Goal: Task Accomplishment & Management: Manage account settings

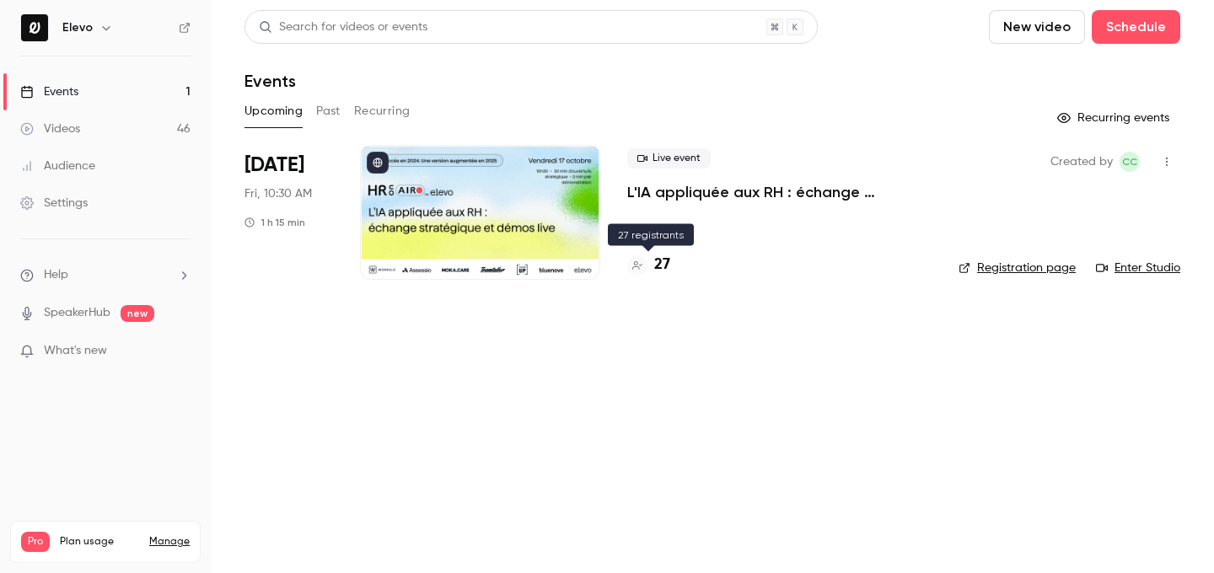
click at [658, 266] on h4 "27" at bounding box center [662, 265] width 16 height 23
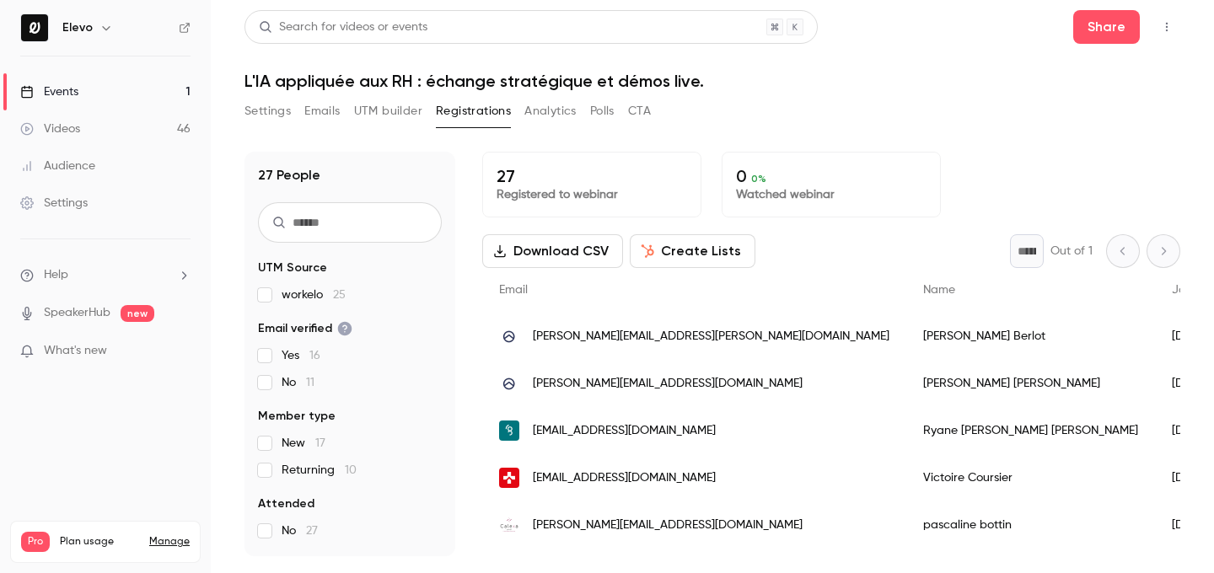
click at [324, 105] on button "Emails" at bounding box center [321, 111] width 35 height 27
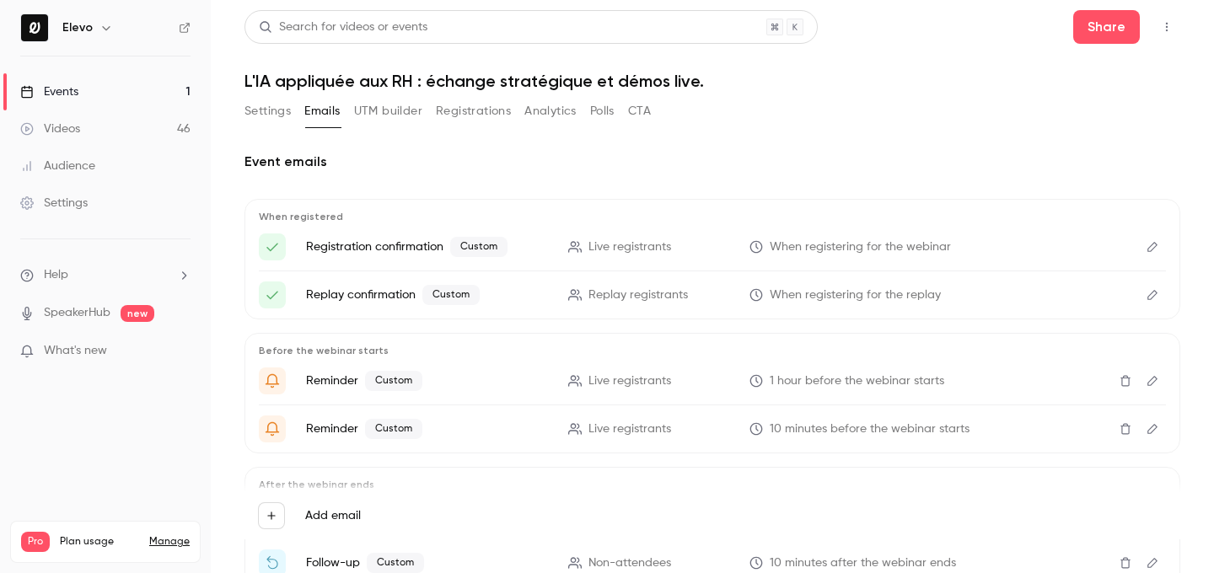
click at [1157, 247] on icon "Edit" at bounding box center [1152, 247] width 13 height 12
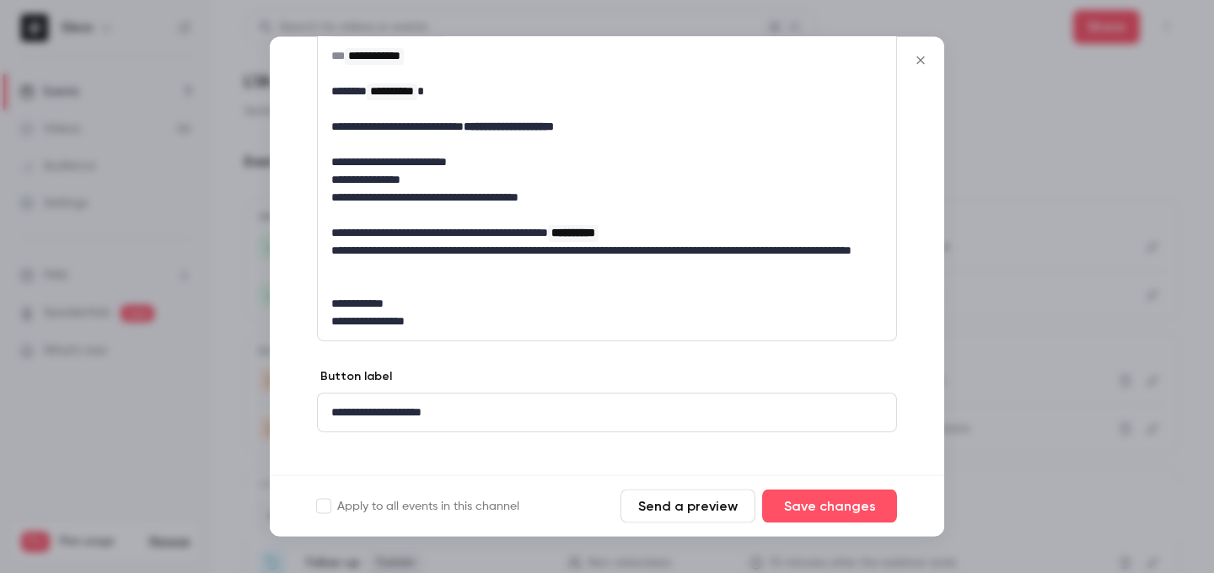
scroll to position [289, 0]
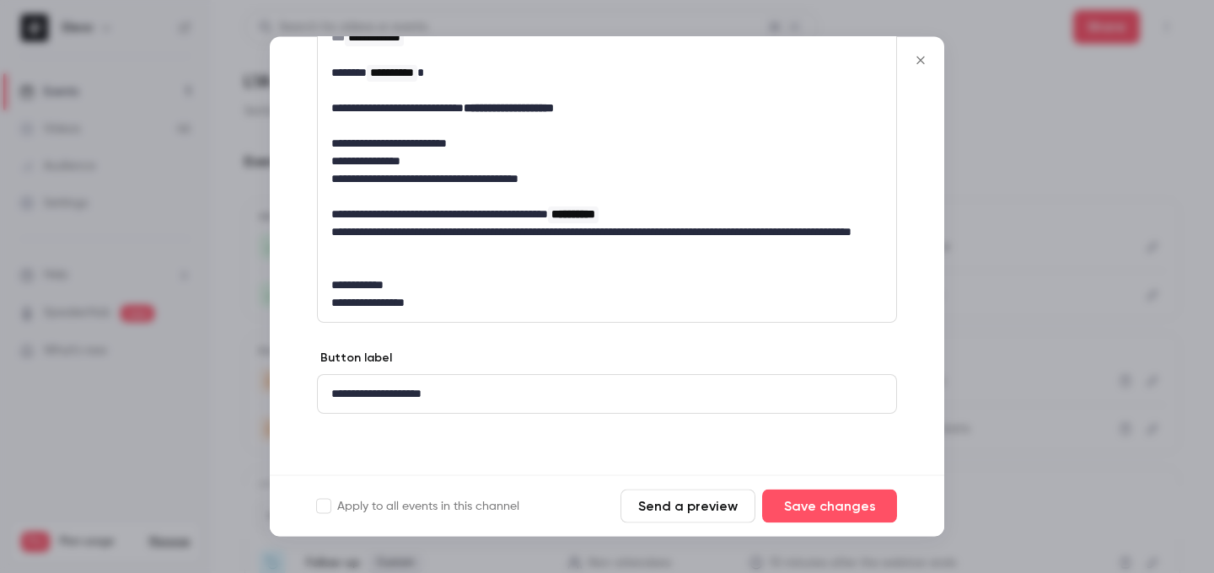
click at [1029, 72] on div at bounding box center [607, 286] width 1214 height 573
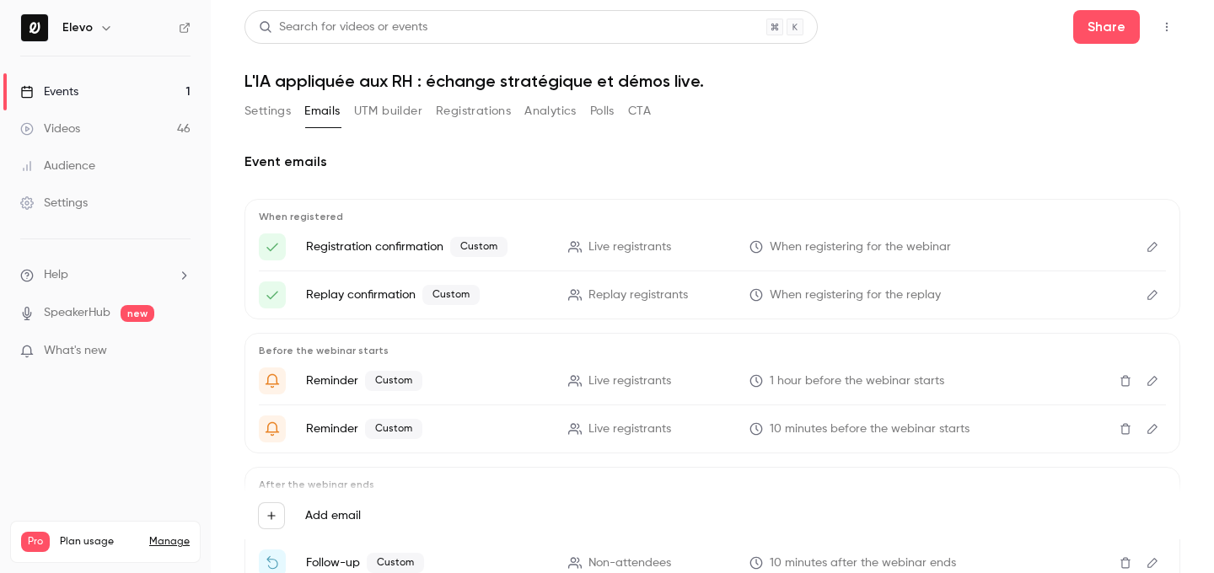
click at [1157, 298] on icon "Edit" at bounding box center [1152, 295] width 13 height 12
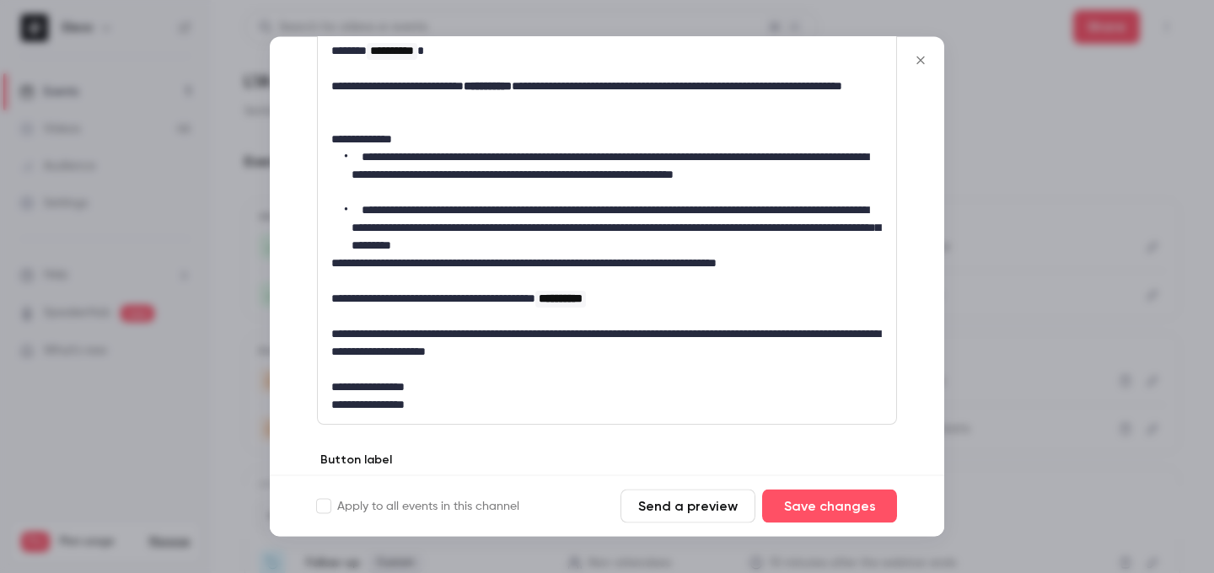
scroll to position [347, 0]
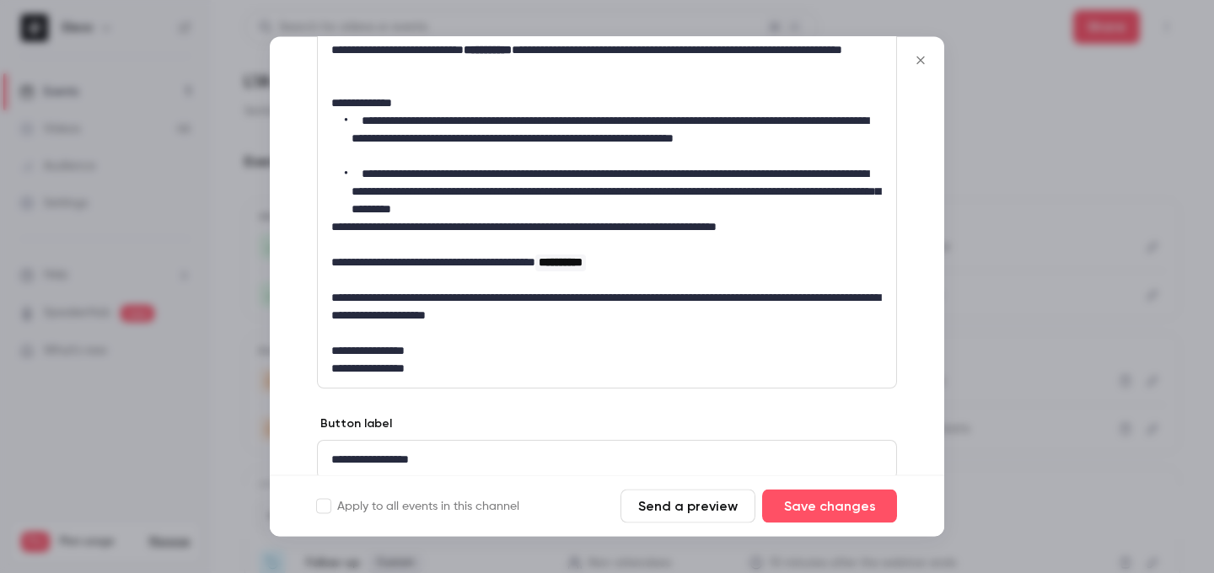
click at [1039, 269] on div at bounding box center [607, 286] width 1214 height 573
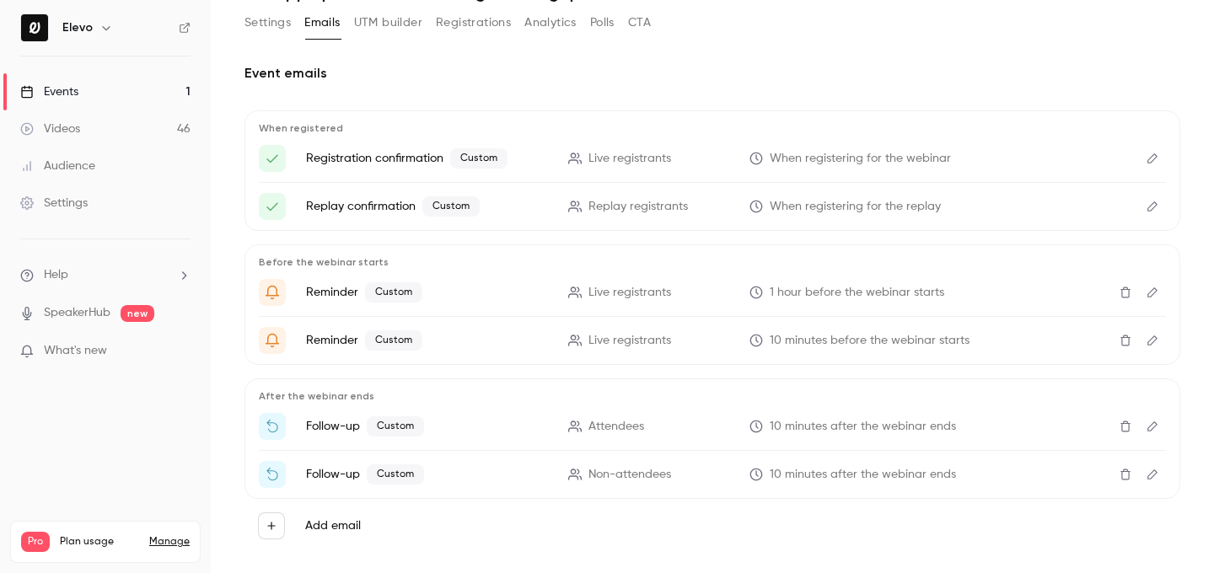
scroll to position [105, 0]
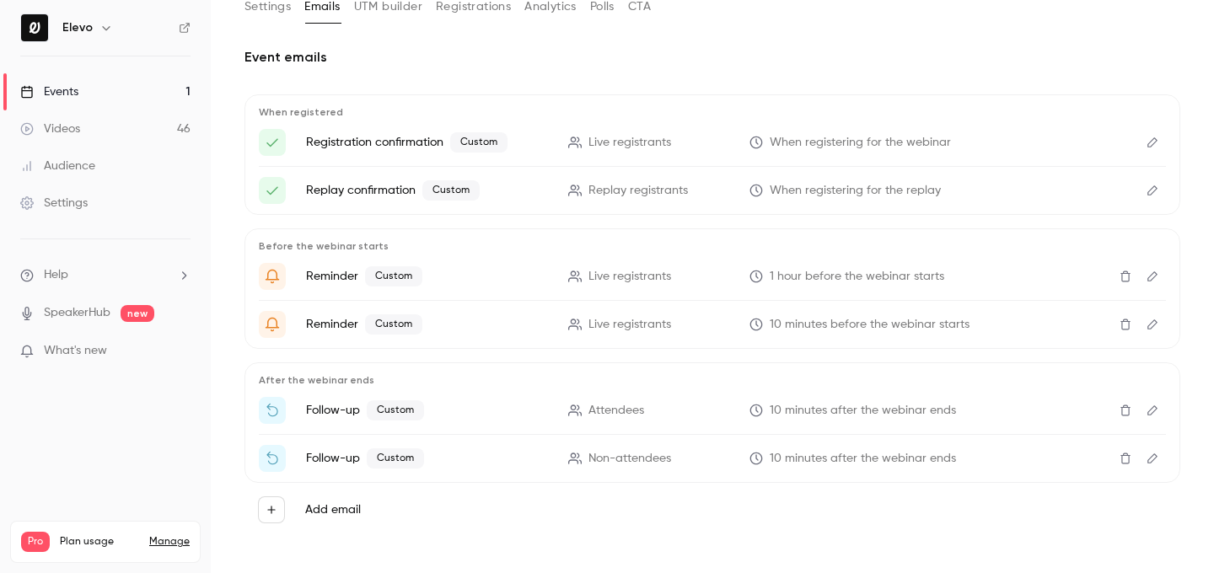
click at [138, 78] on link "Events 1" at bounding box center [105, 91] width 211 height 37
